Goal: Book appointment/travel/reservation

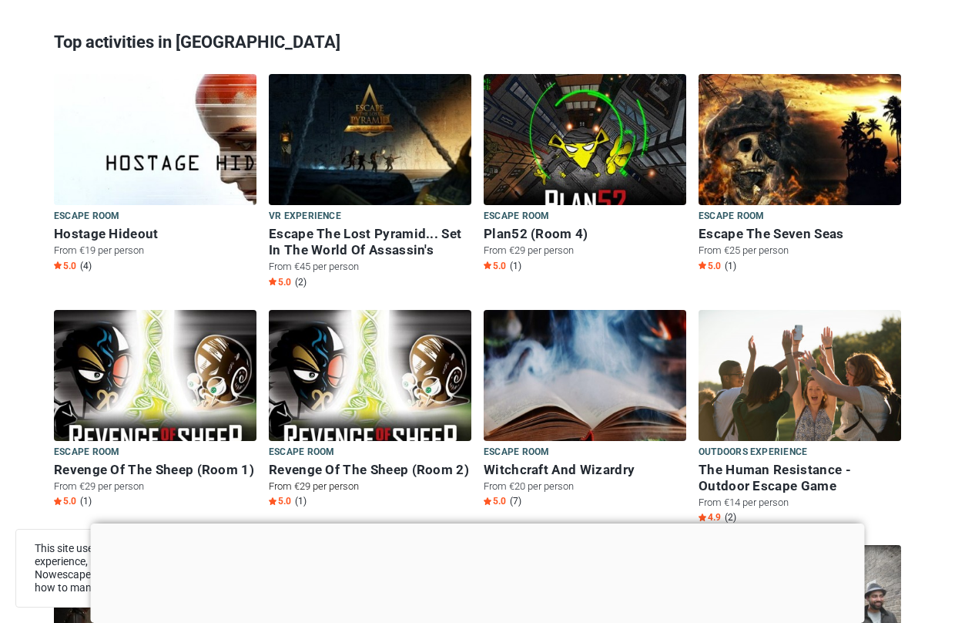
scroll to position [616, 0]
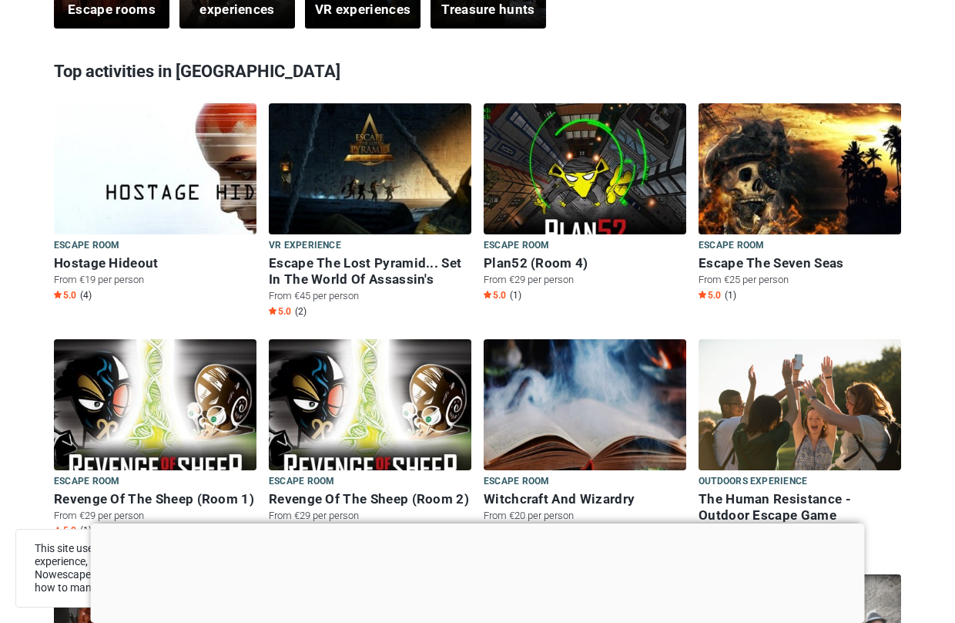
click at [482, 523] on div at bounding box center [478, 523] width 774 height 0
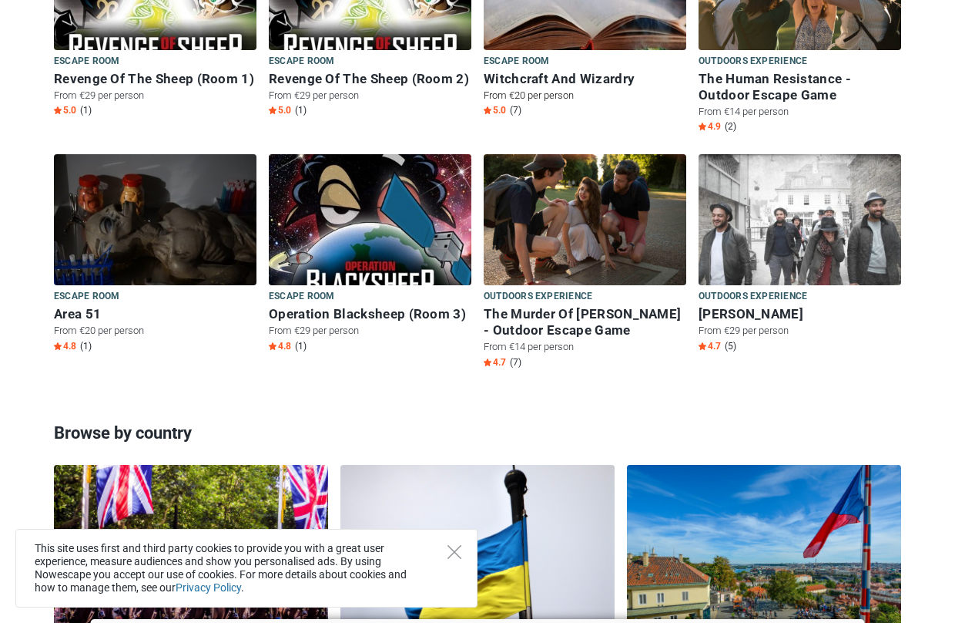
scroll to position [1048, 0]
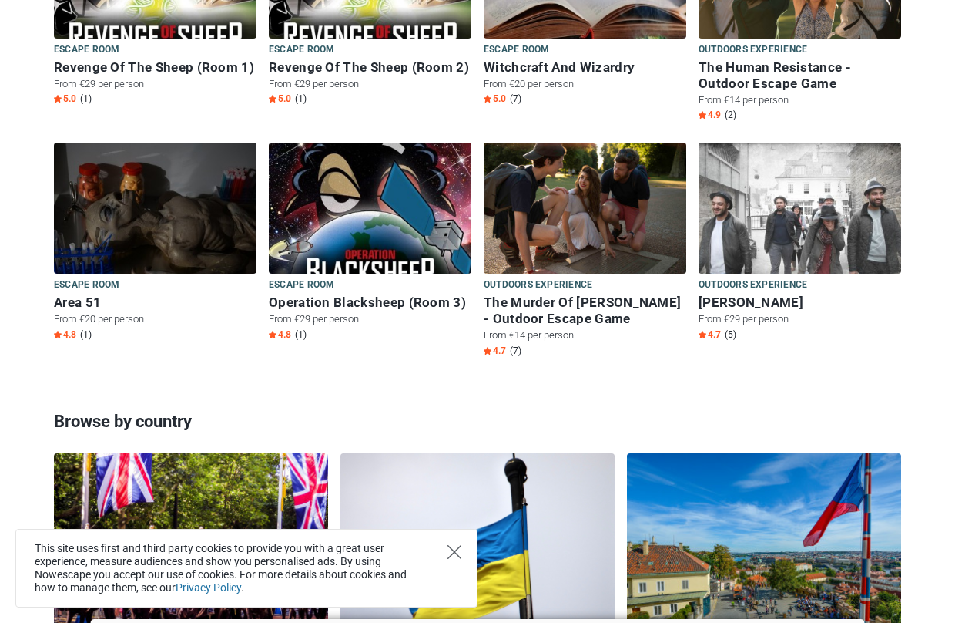
click at [454, 555] on icon "Close" at bounding box center [455, 552] width 14 height 14
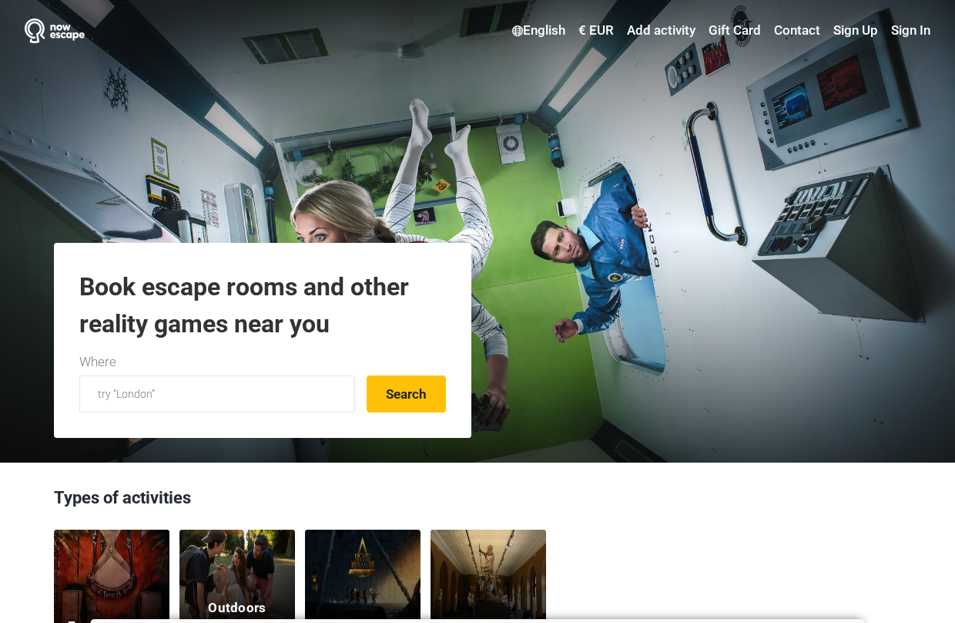
scroll to position [0, 0]
click at [263, 391] on input "text" at bounding box center [217, 393] width 276 height 37
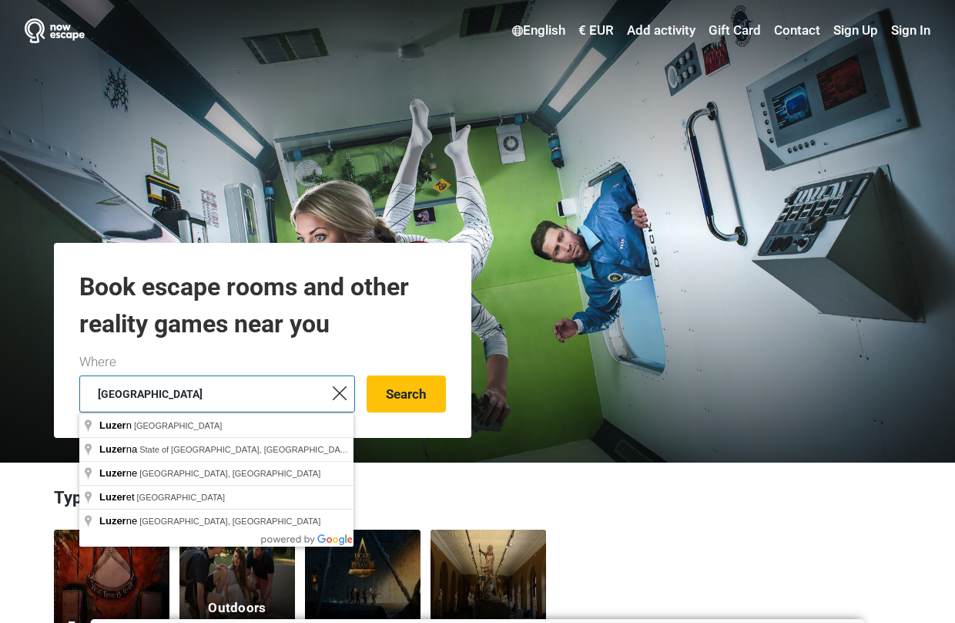
type input "[GEOGRAPHIC_DATA]"
click at [406, 394] on button "Search" at bounding box center [406, 393] width 79 height 37
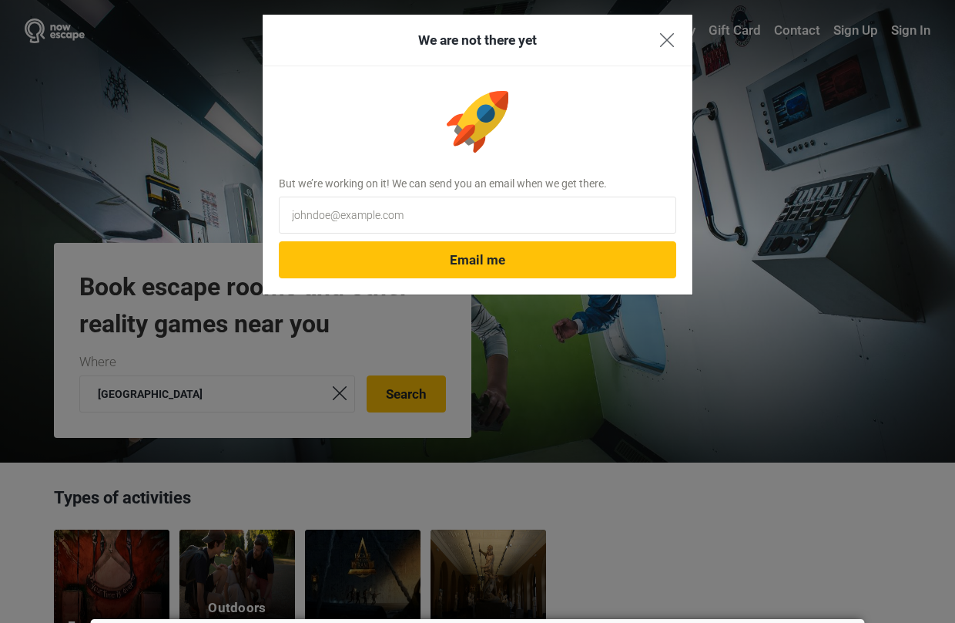
click at [670, 36] on img "Close" at bounding box center [667, 40] width 14 height 14
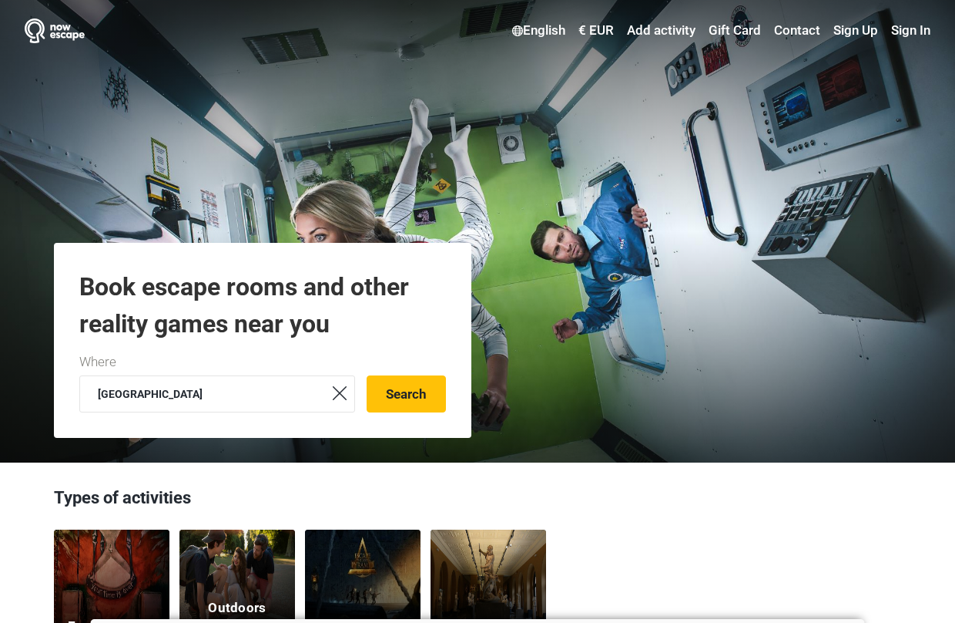
click at [422, 328] on h1 "Book escape rooms and other reality games near you" at bounding box center [262, 305] width 367 height 74
click at [411, 392] on button "Search" at bounding box center [406, 393] width 79 height 37
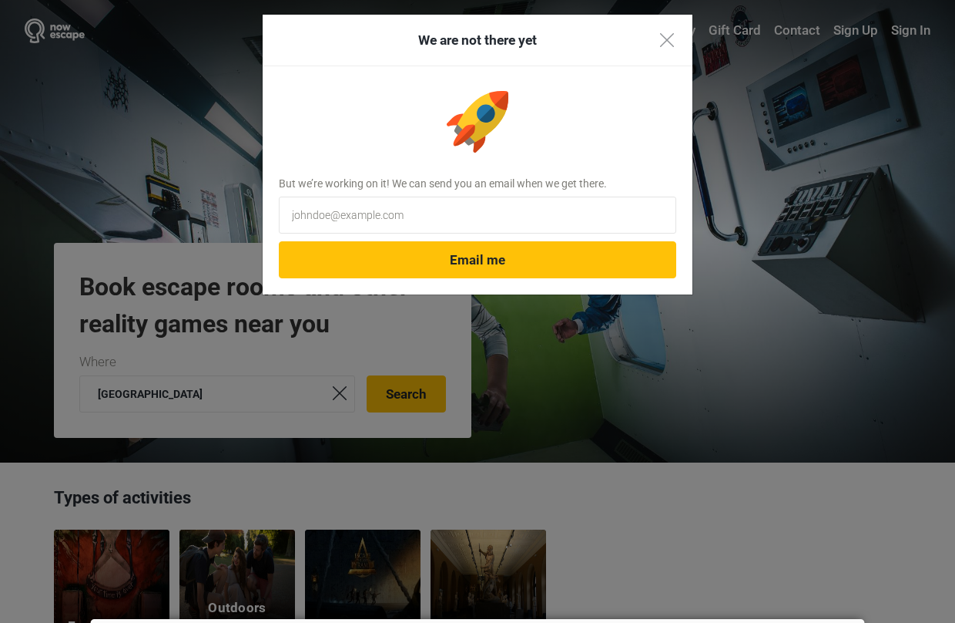
click at [674, 40] on h3 "We are not there yet" at bounding box center [477, 40] width 399 height 20
click at [666, 39] on img "Close" at bounding box center [667, 40] width 14 height 14
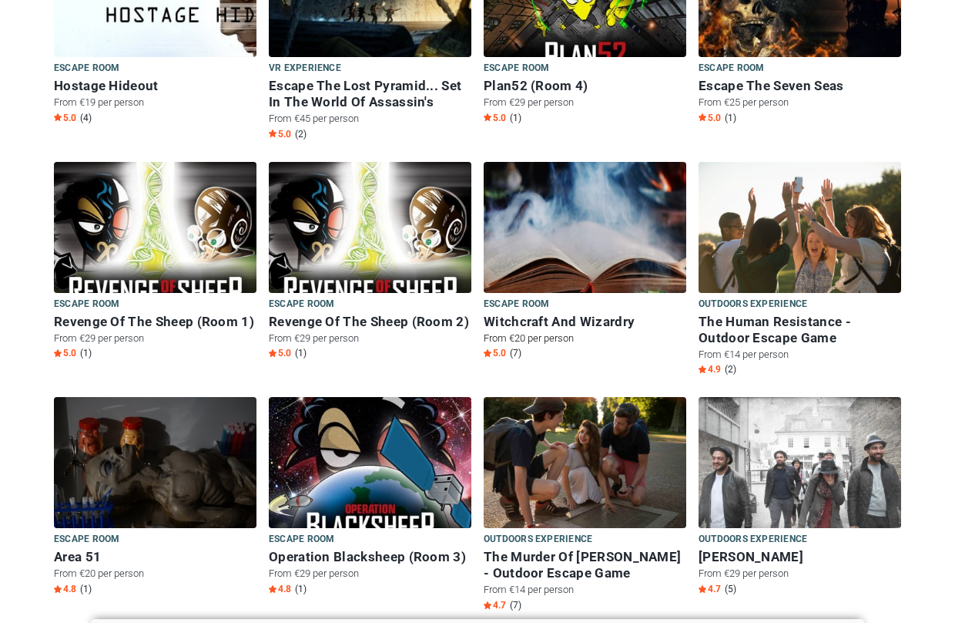
scroll to position [794, 0]
click at [194, 478] on img at bounding box center [155, 472] width 203 height 150
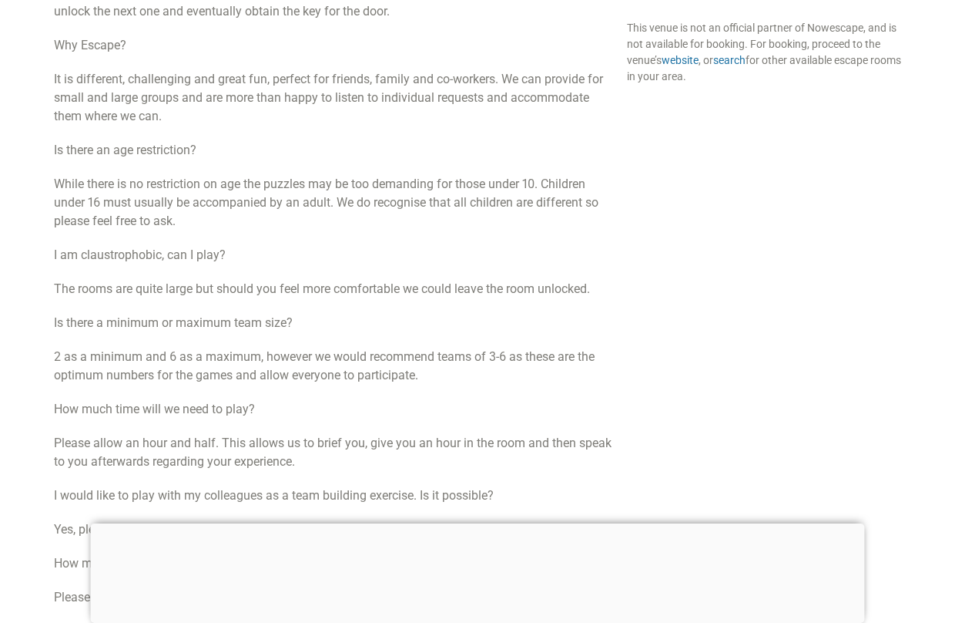
scroll to position [1110, 0]
